Goal: Task Accomplishment & Management: Use online tool/utility

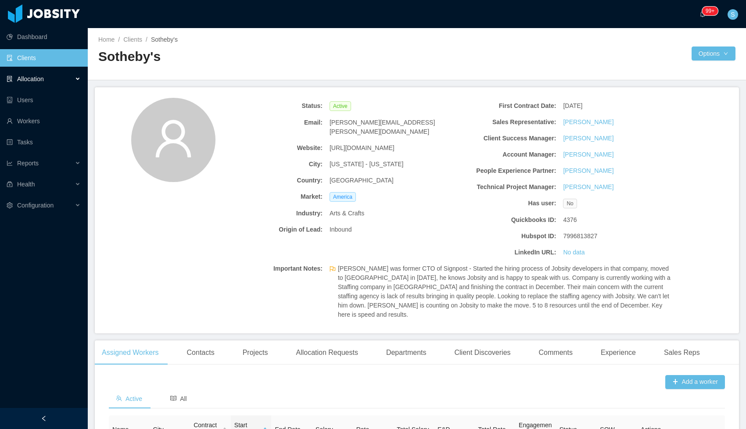
click at [29, 79] on span "Allocation" at bounding box center [30, 78] width 27 height 7
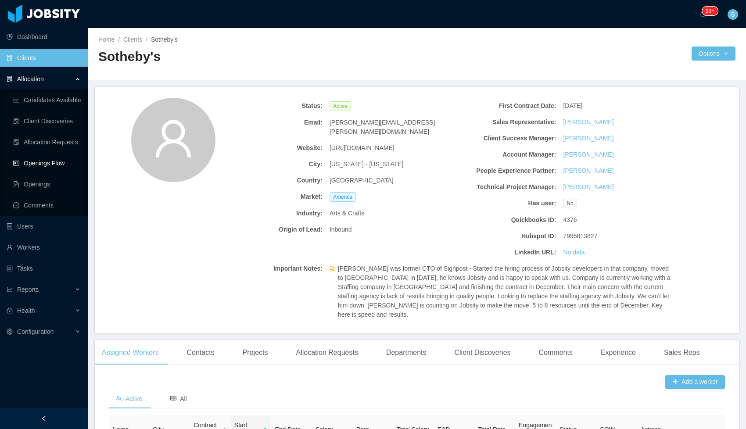
click at [36, 161] on link "Openings Flow" at bounding box center [47, 163] width 68 height 18
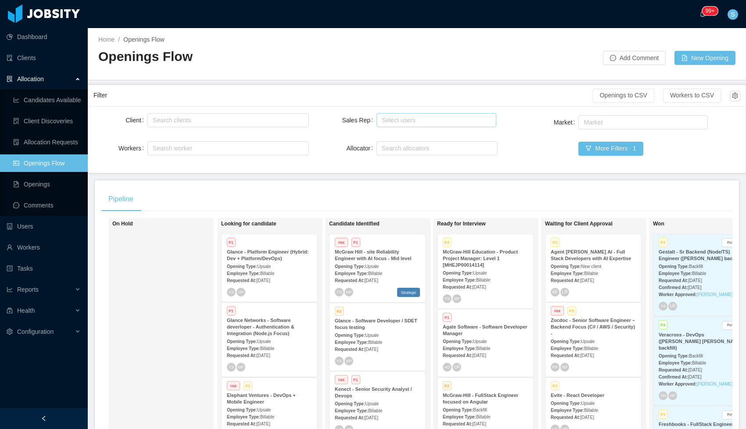
click at [456, 125] on div "Select users" at bounding box center [435, 120] width 112 height 13
type input "****"
click at [456, 125] on div "Select users sant" at bounding box center [435, 120] width 112 height 13
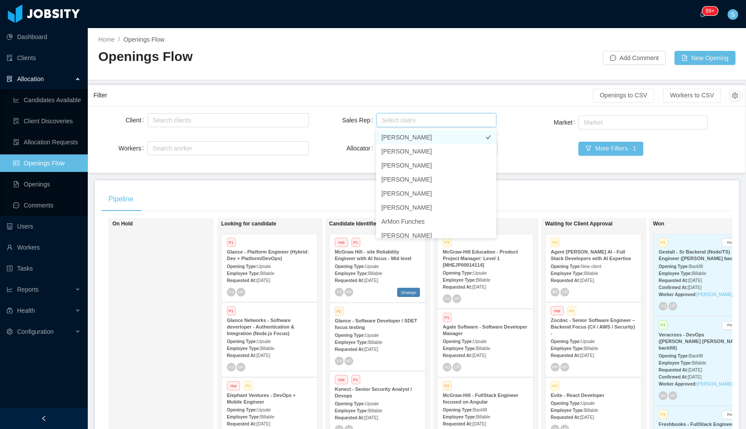
click at [434, 136] on li "[PERSON_NAME]" at bounding box center [436, 137] width 120 height 14
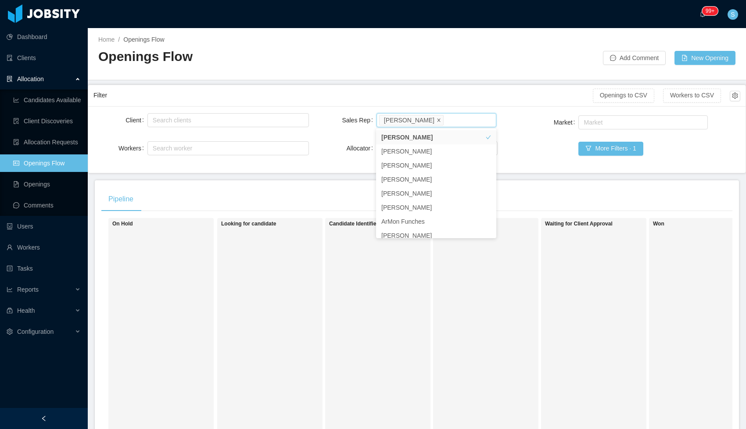
click at [436, 119] on icon "icon: close" at bounding box center [438, 120] width 4 height 4
click at [436, 118] on div "Select users" at bounding box center [435, 120] width 106 height 9
type input "****"
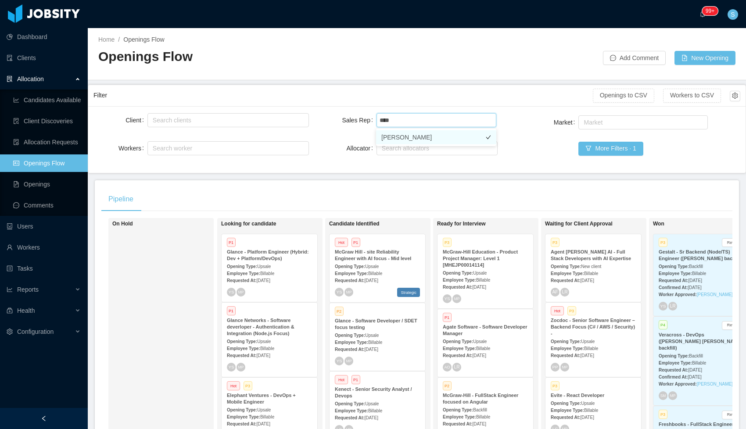
click at [408, 138] on li "[PERSON_NAME]" at bounding box center [436, 137] width 120 height 14
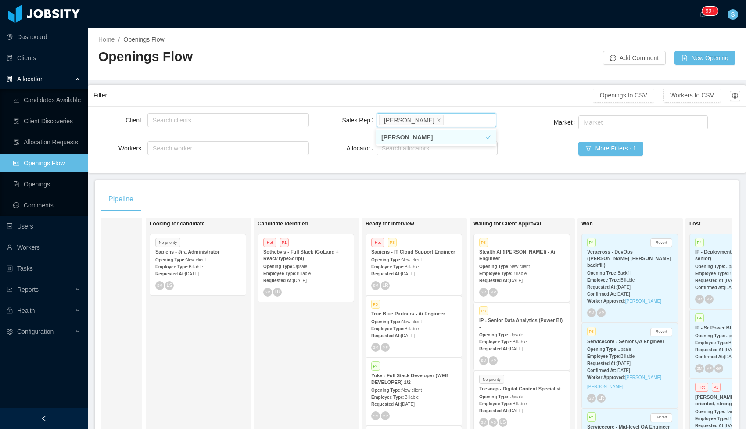
click at [512, 272] on strong "Employee Type:" at bounding box center [495, 273] width 33 height 5
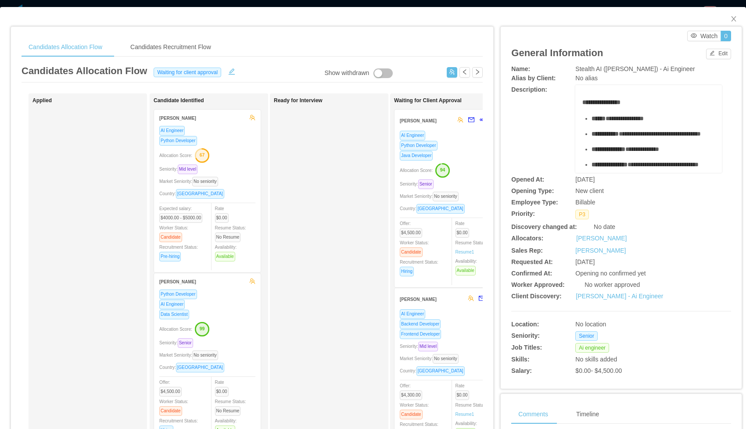
click at [463, 147] on div "Python Developer" at bounding box center [448, 145] width 96 height 10
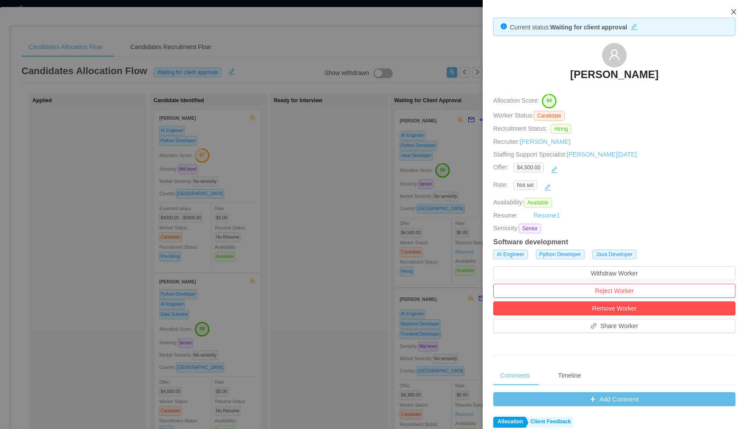
click at [732, 11] on icon "icon: close" at bounding box center [733, 11] width 5 height 5
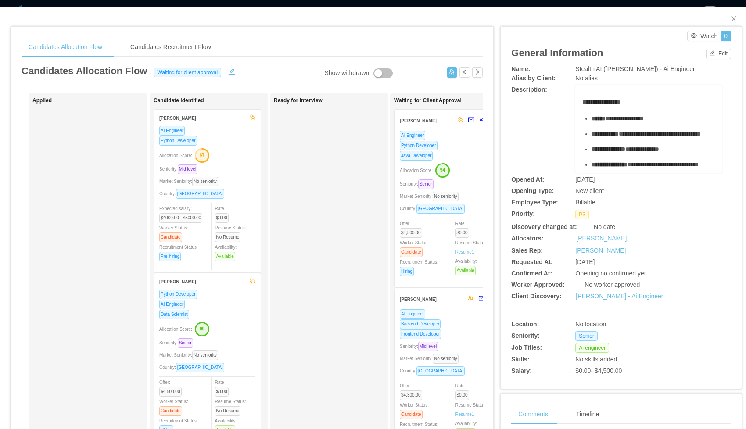
click at [464, 329] on div "Backend Developer" at bounding box center [448, 324] width 96 height 10
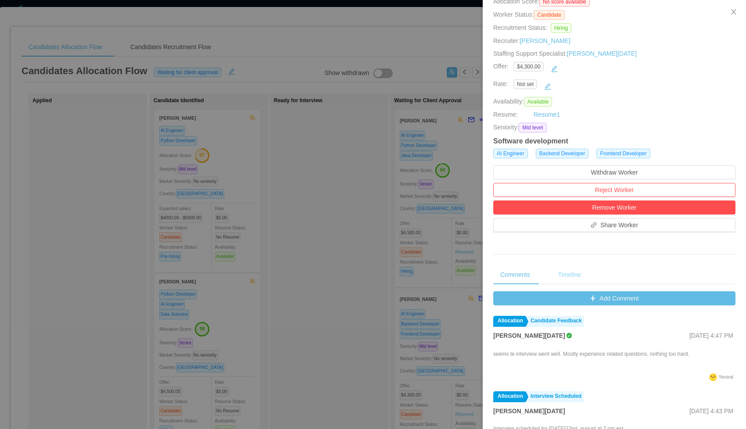
scroll to position [206, 0]
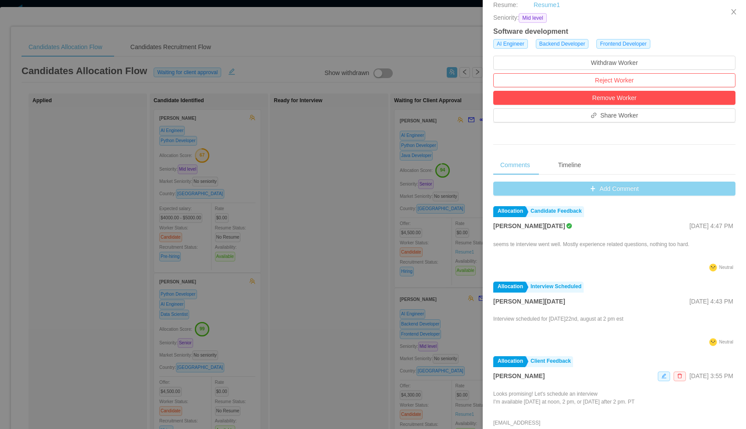
click at [579, 187] on button "Add Comment" at bounding box center [614, 189] width 242 height 14
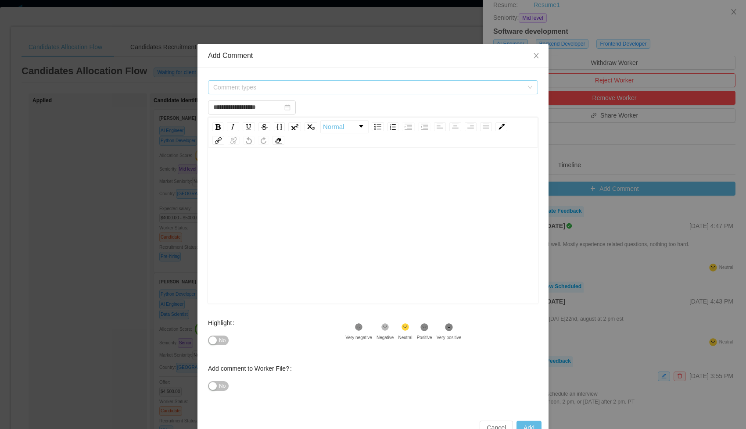
click at [372, 88] on span "Comment types" at bounding box center [368, 87] width 310 height 9
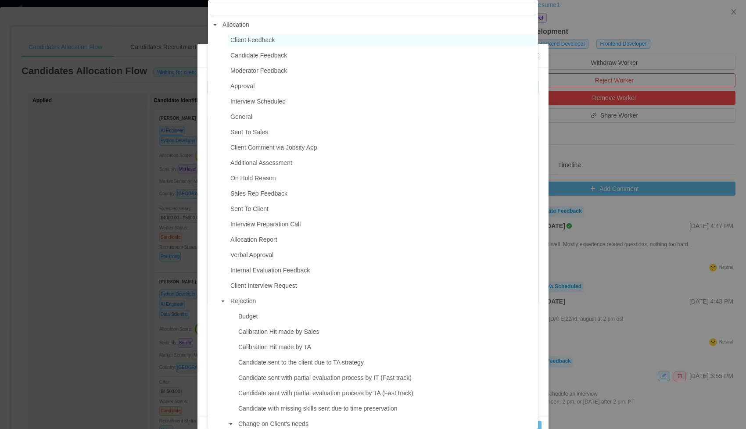
click at [246, 38] on span "Client Feedback" at bounding box center [252, 39] width 44 height 7
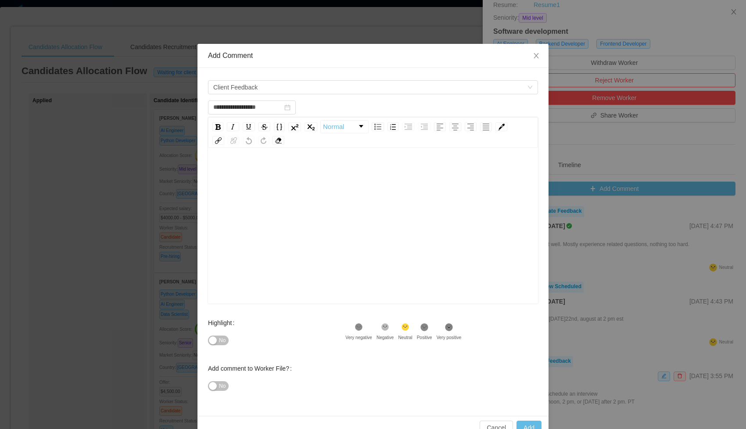
click at [232, 160] on div "rdw-wrapper" at bounding box center [373, 227] width 330 height 154
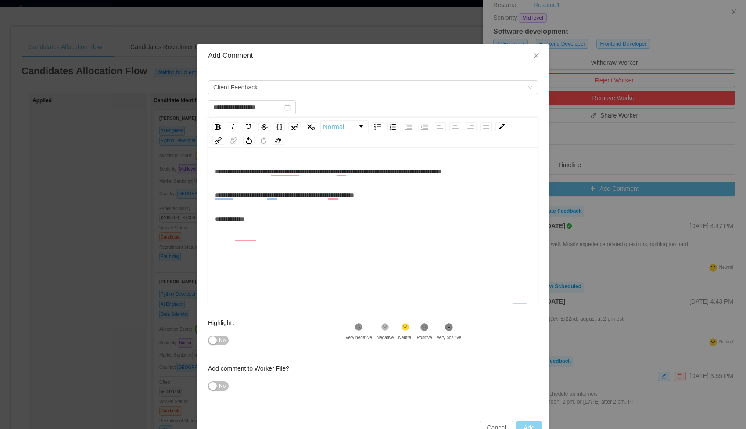
click at [524, 425] on button "Add" at bounding box center [528, 428] width 25 height 14
type input "**********"
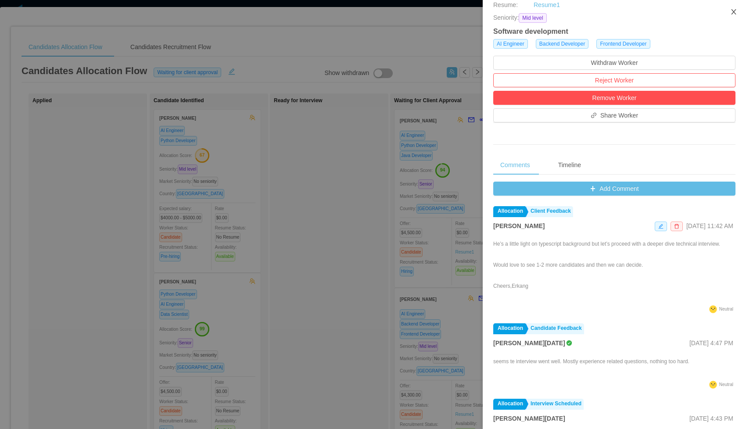
click at [736, 11] on icon "icon: close" at bounding box center [733, 11] width 7 height 7
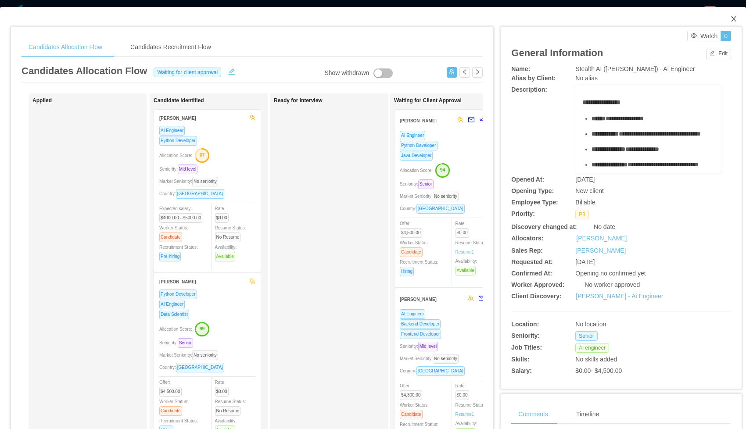
click at [736, 21] on icon "icon: close" at bounding box center [733, 18] width 7 height 7
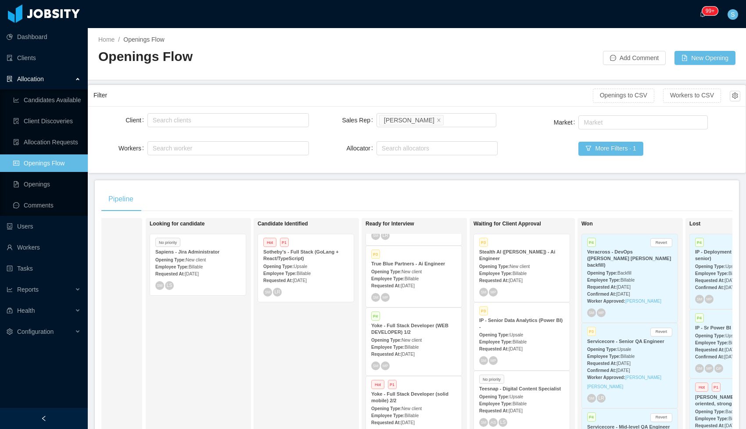
scroll to position [54, 0]
